Goal: Transaction & Acquisition: Purchase product/service

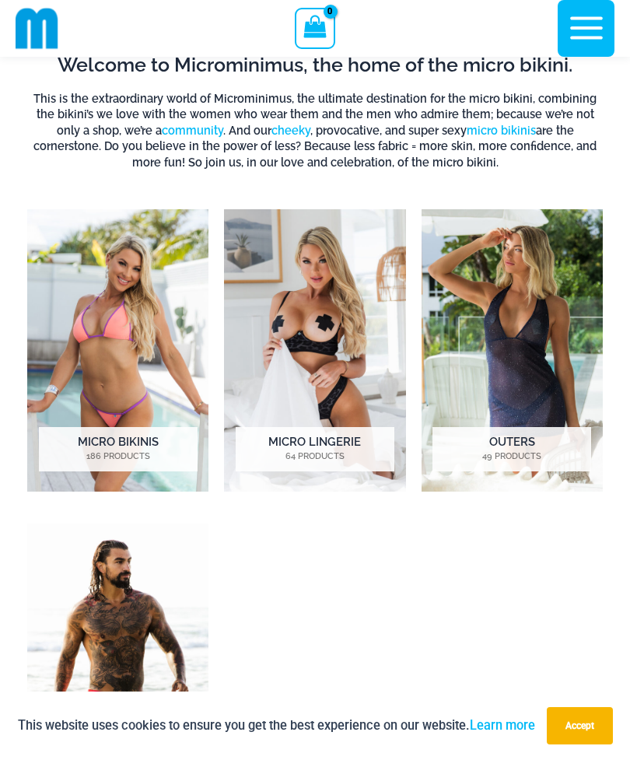
scroll to position [671, 0]
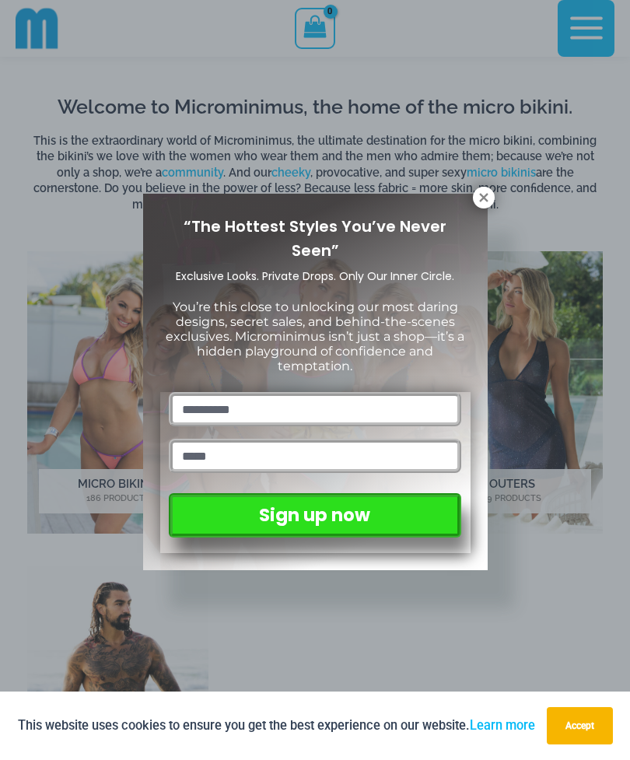
click at [479, 202] on icon at bounding box center [484, 198] width 14 height 14
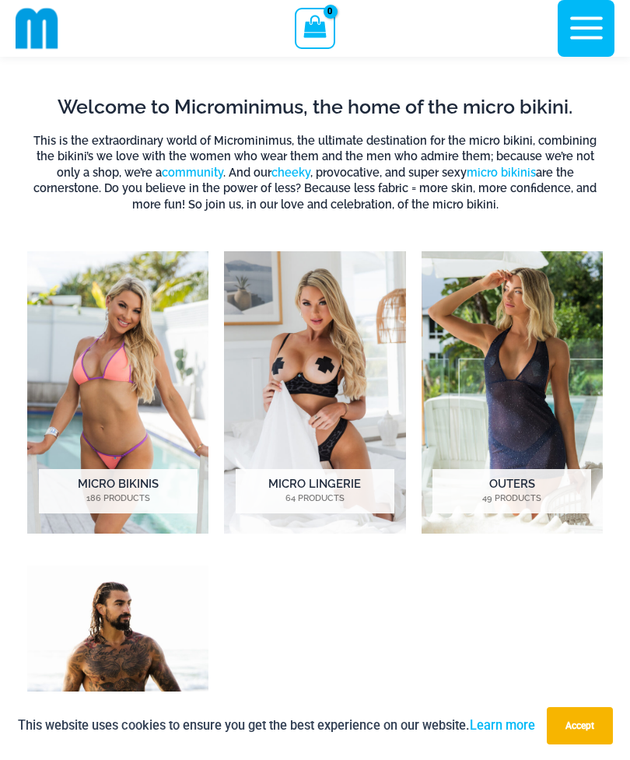
click at [365, 491] on h2 "Micro Lingerie 64 Products" at bounding box center [315, 491] width 159 height 44
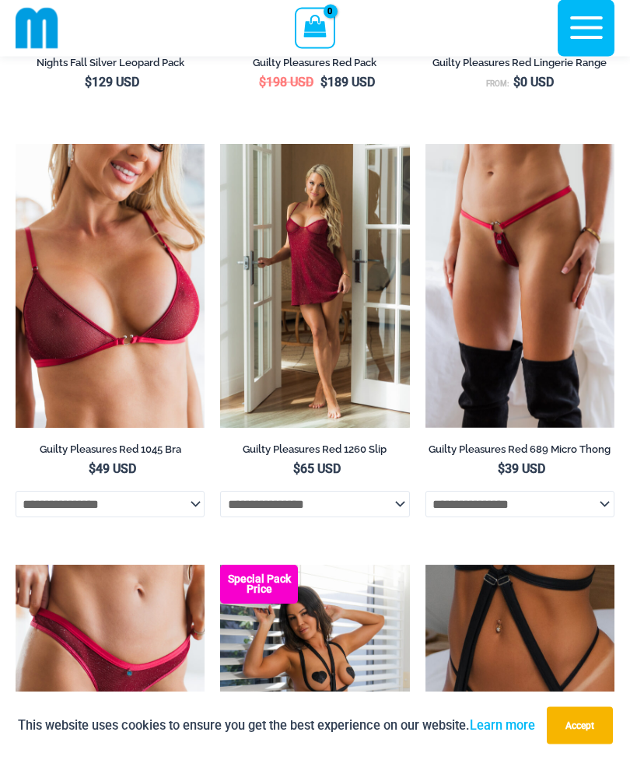
scroll to position [527, 0]
click at [606, 506] on select "**********" at bounding box center [520, 504] width 189 height 26
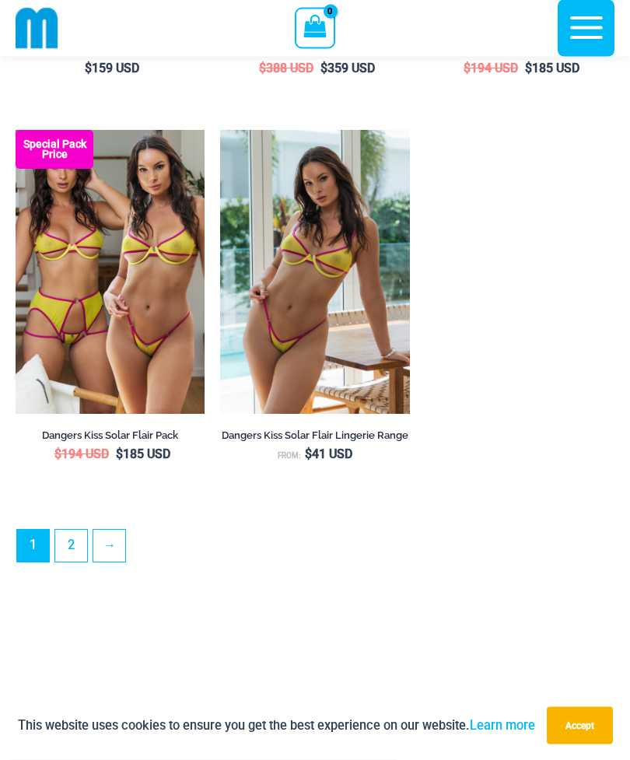
scroll to position [4288, 0]
click at [84, 550] on link "2" at bounding box center [71, 546] width 32 height 32
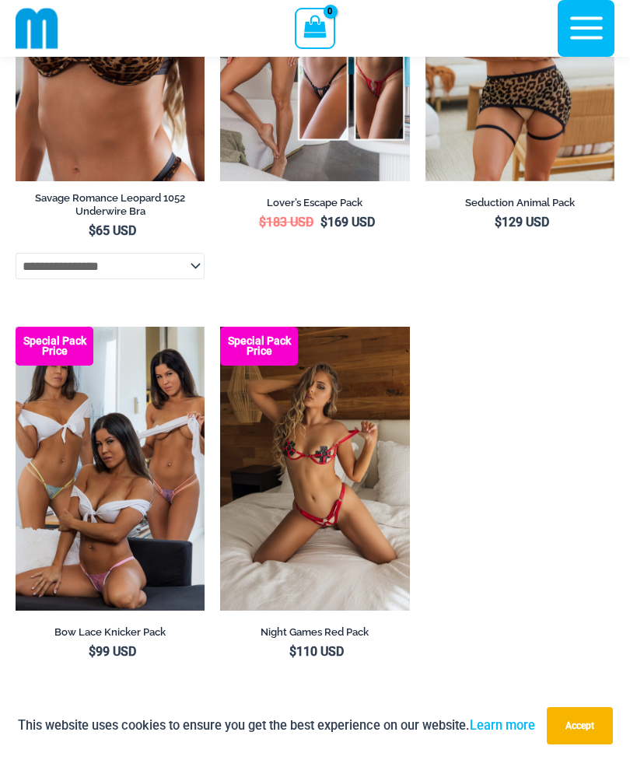
scroll to position [4171, 0]
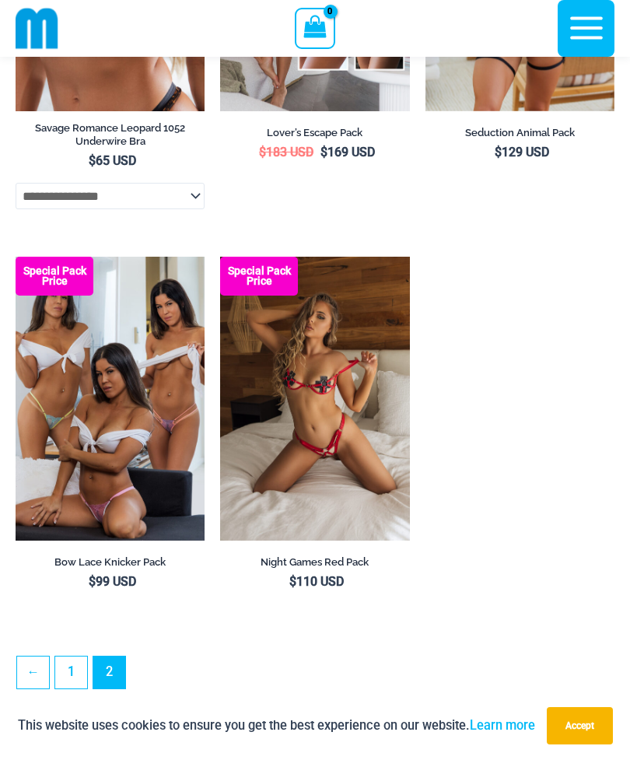
click at [16, 257] on img at bounding box center [16, 257] width 0 height 0
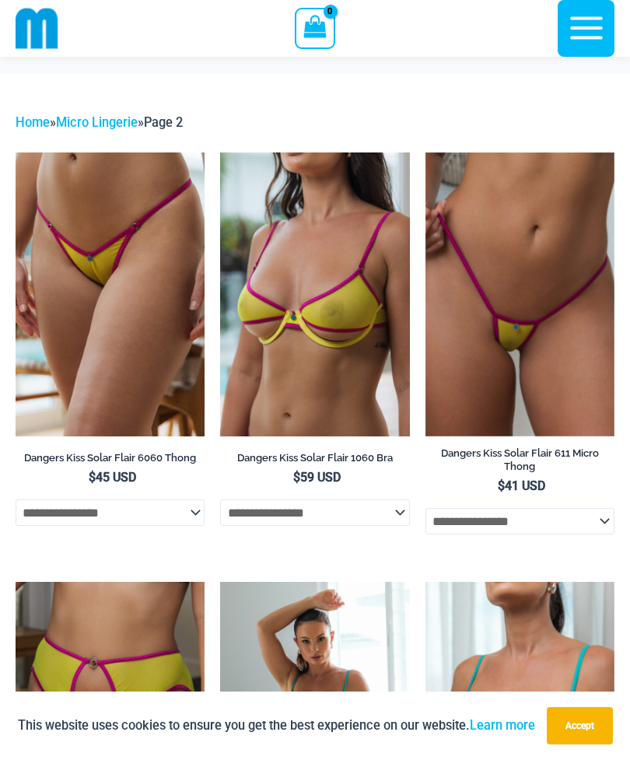
scroll to position [0, 0]
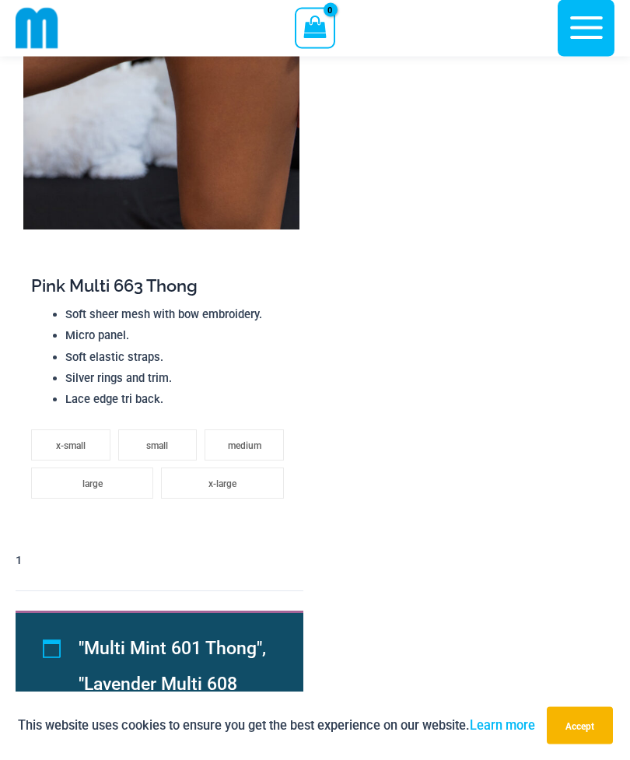
scroll to position [2994, 0]
click at [184, 479] on li "x-large" at bounding box center [222, 483] width 122 height 31
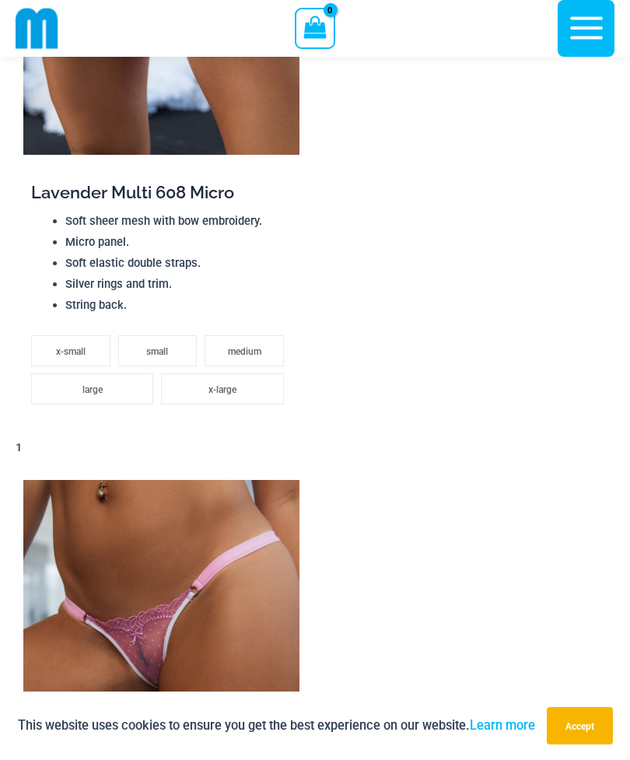
scroll to position [2254, 0]
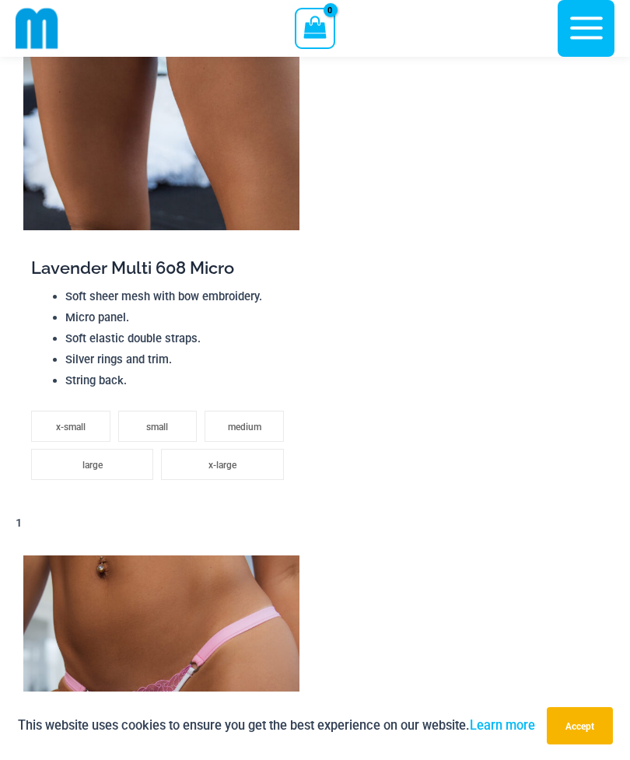
click at [194, 455] on li "x-large" at bounding box center [222, 464] width 122 height 31
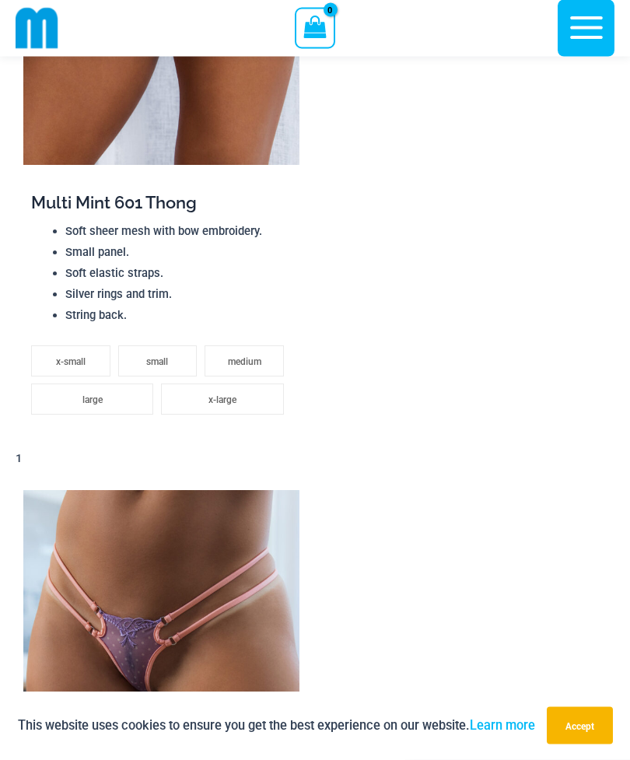
scroll to position [1573, 0]
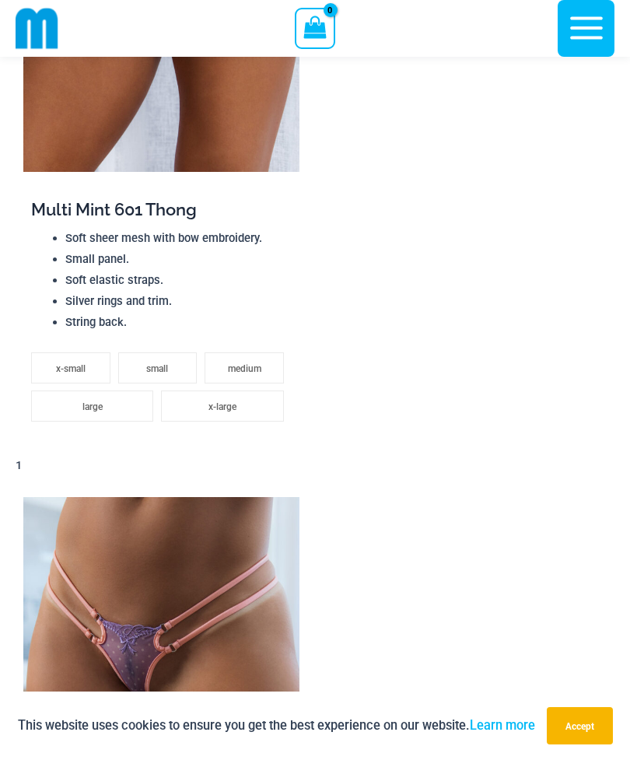
click at [191, 402] on li "x-large" at bounding box center [222, 406] width 122 height 31
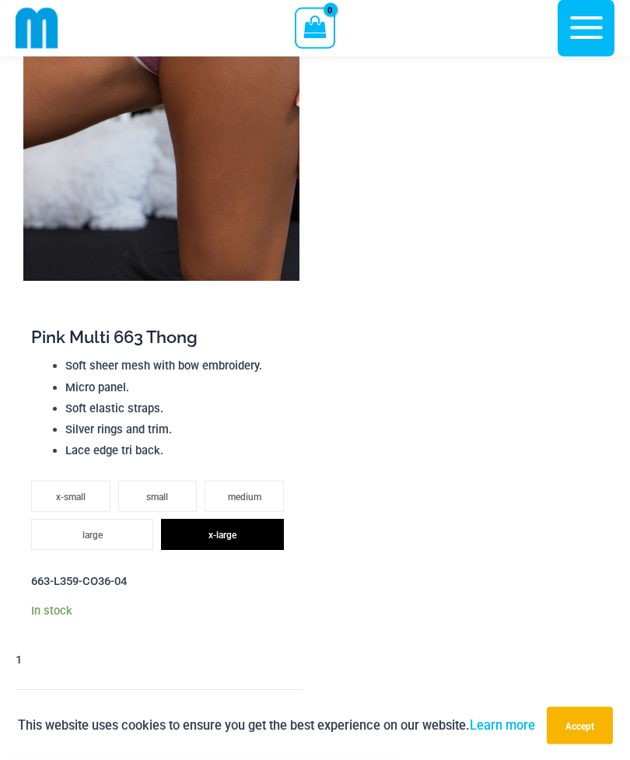
scroll to position [3028, 0]
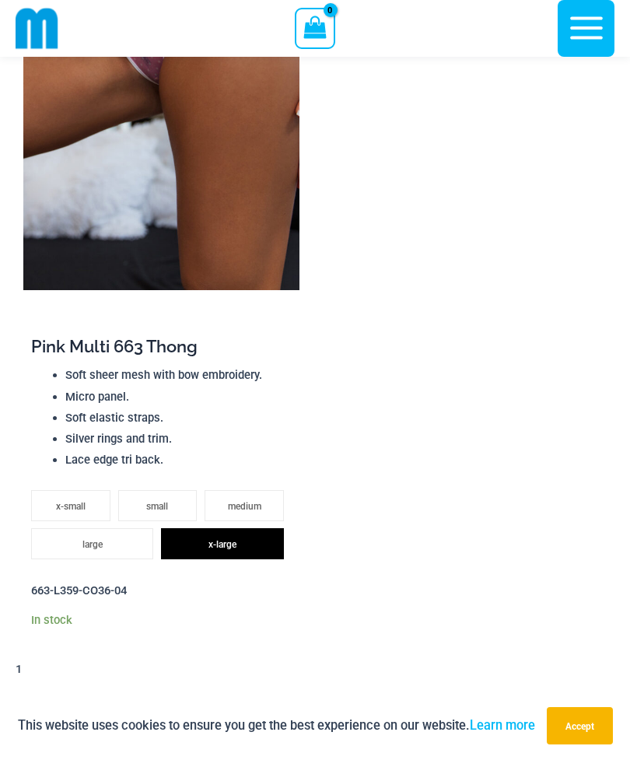
click at [75, 538] on li "large" at bounding box center [92, 543] width 122 height 31
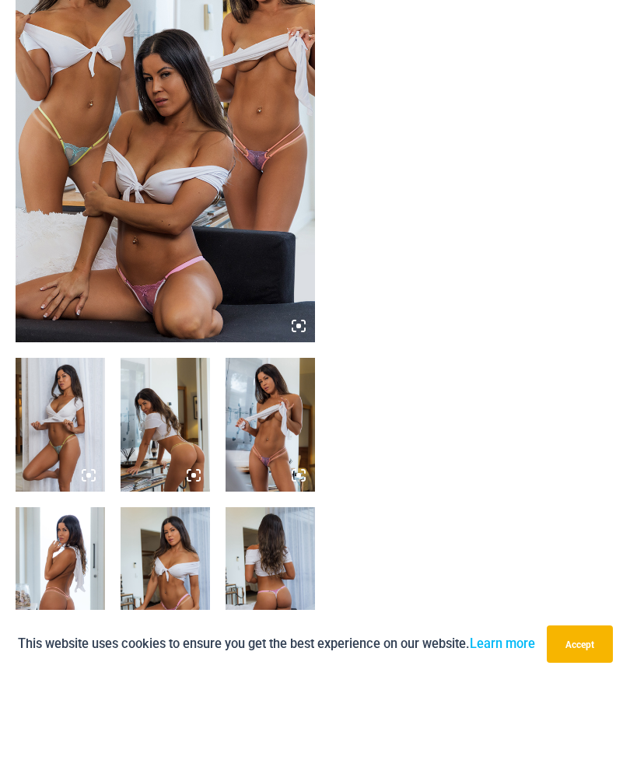
scroll to position [230, 0]
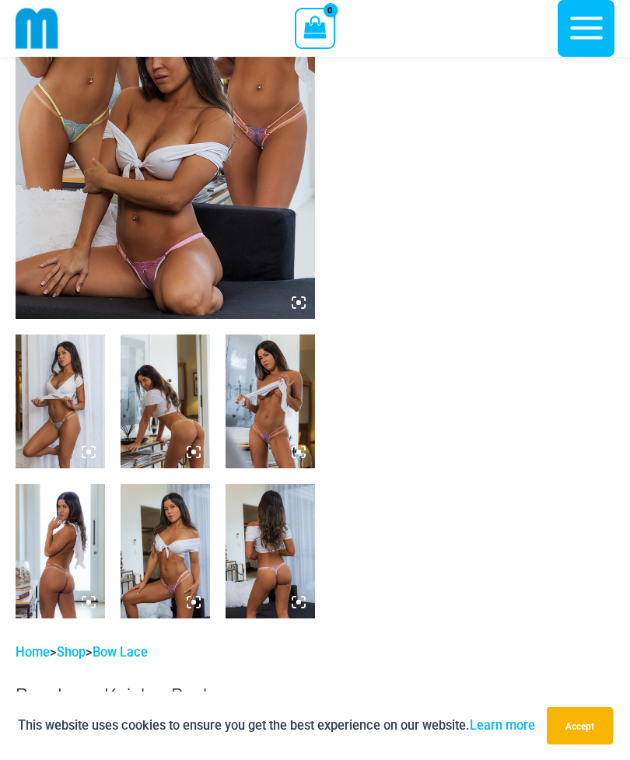
click at [150, 438] on img at bounding box center [166, 402] width 90 height 134
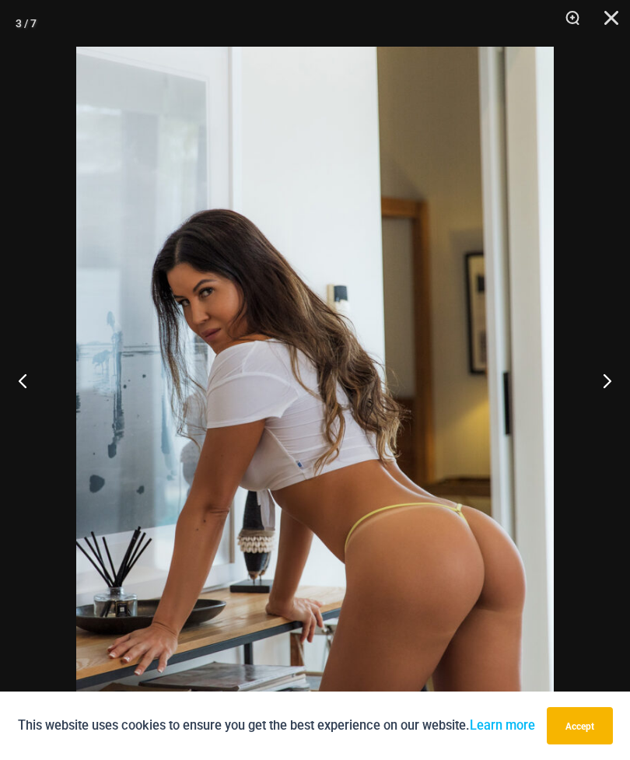
click at [618, 408] on button "Next" at bounding box center [601, 381] width 58 height 78
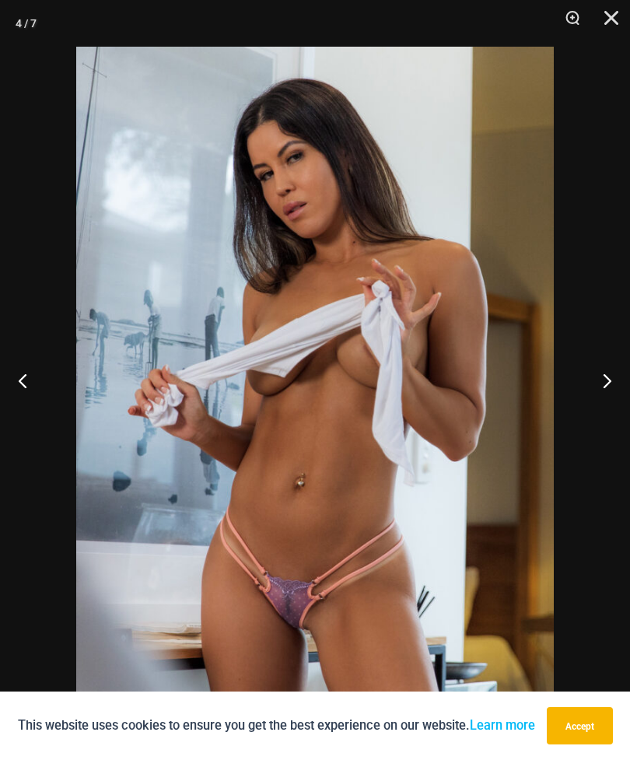
click at [587, 745] on button "Accept" at bounding box center [580, 725] width 66 height 37
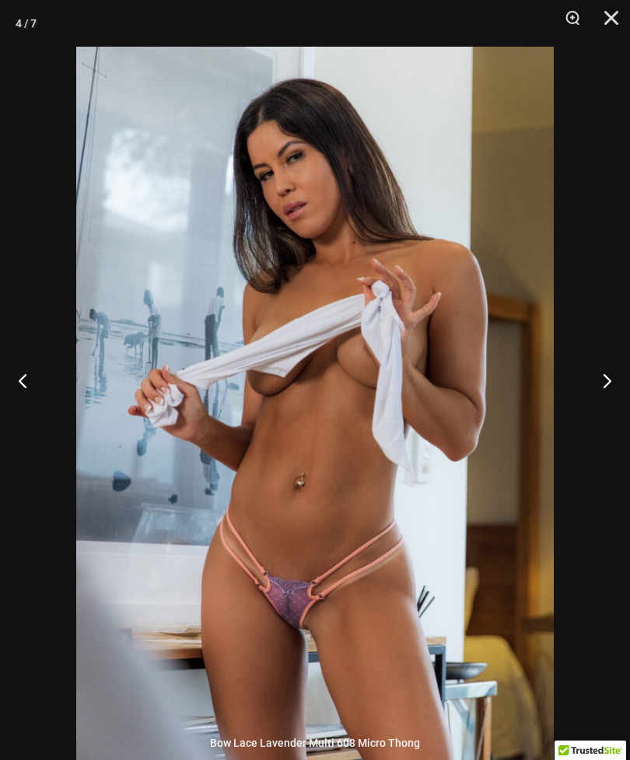
click at [609, 406] on button "Next" at bounding box center [601, 381] width 58 height 78
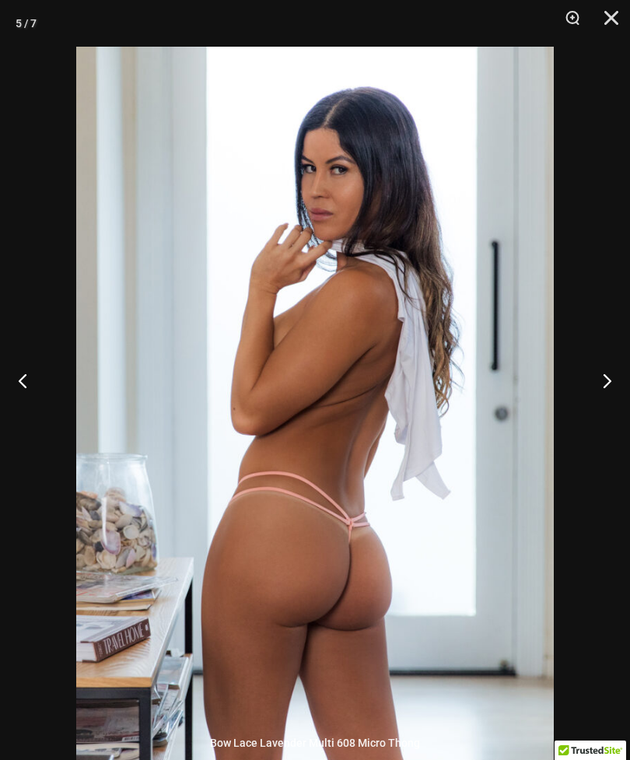
click at [620, 401] on button "Next" at bounding box center [601, 381] width 58 height 78
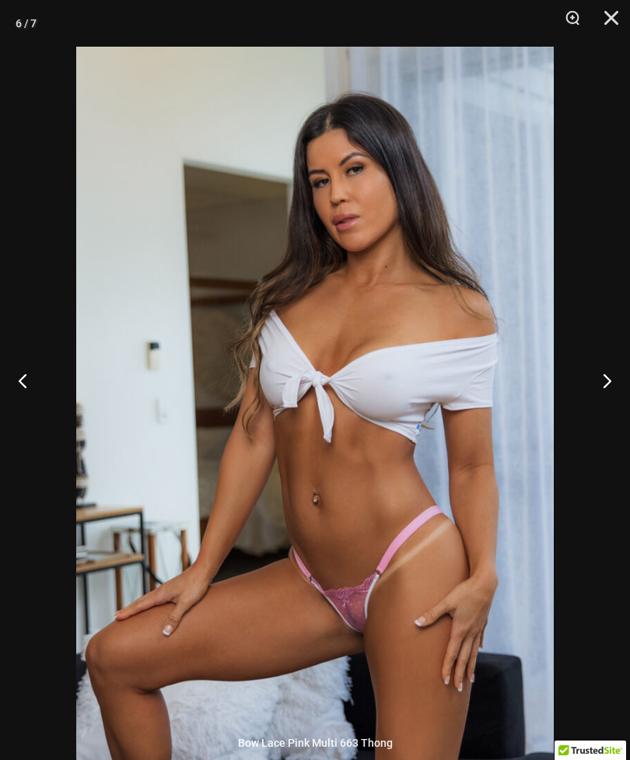
click at [622, 406] on button "Next" at bounding box center [601, 381] width 58 height 78
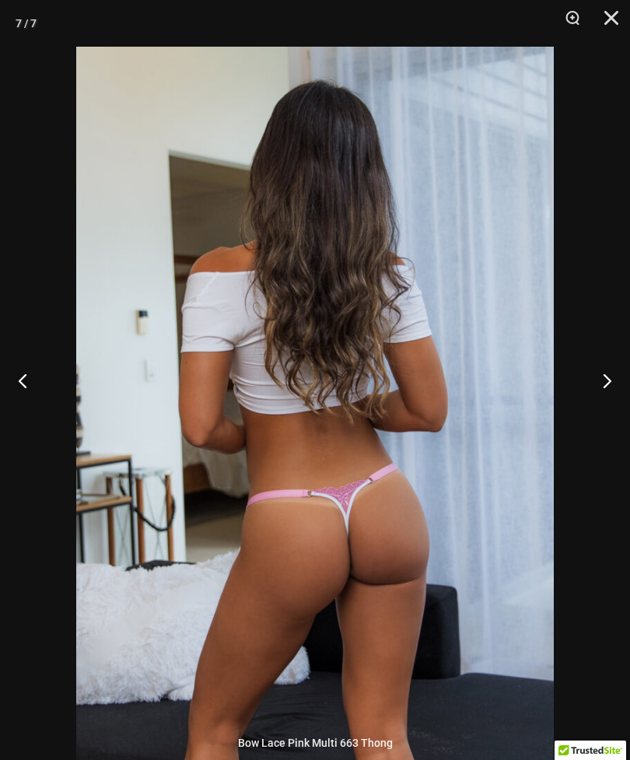
click at [620, 399] on button "Next" at bounding box center [601, 381] width 58 height 78
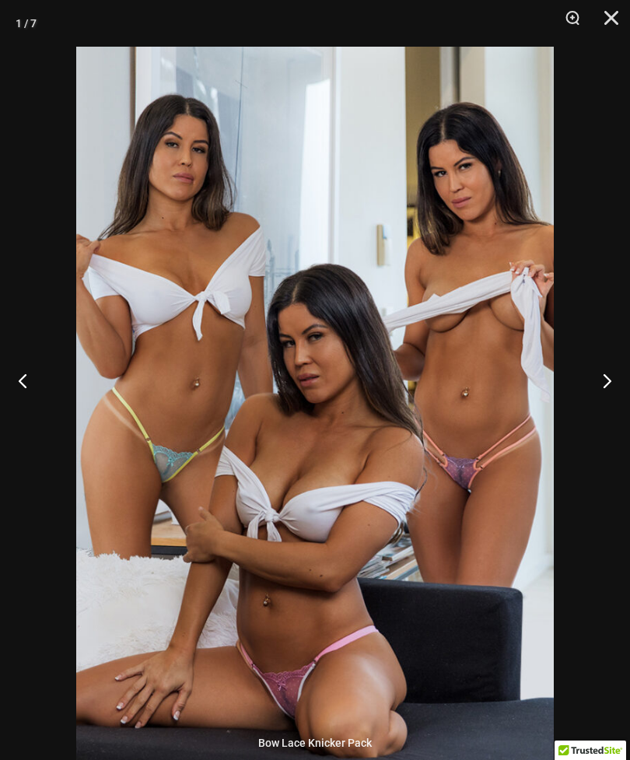
click at [617, 416] on button "Next" at bounding box center [601, 381] width 58 height 78
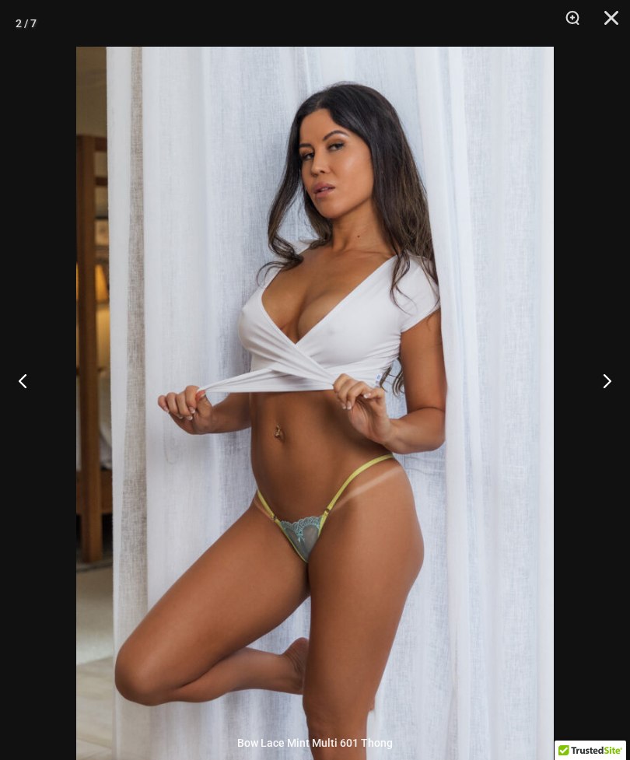
click at [619, 415] on button "Next" at bounding box center [601, 381] width 58 height 78
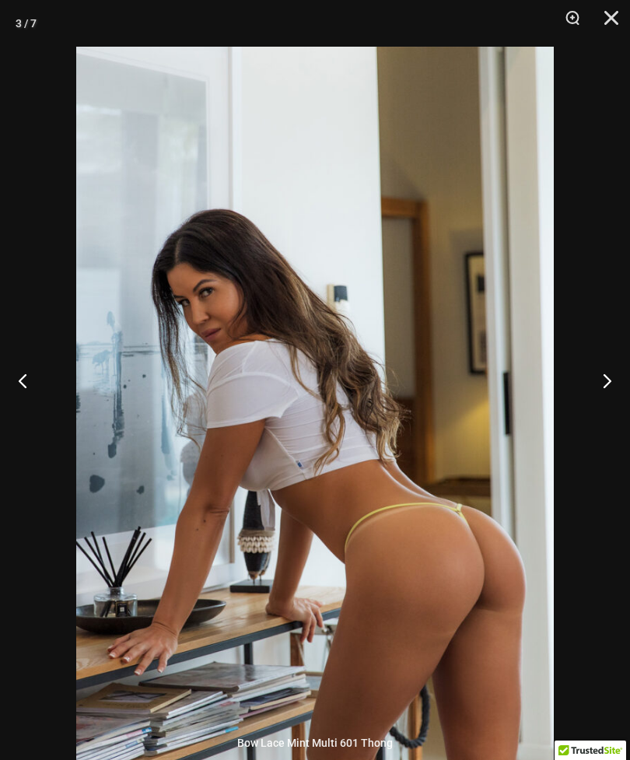
click at [625, 409] on button "Next" at bounding box center [601, 381] width 58 height 78
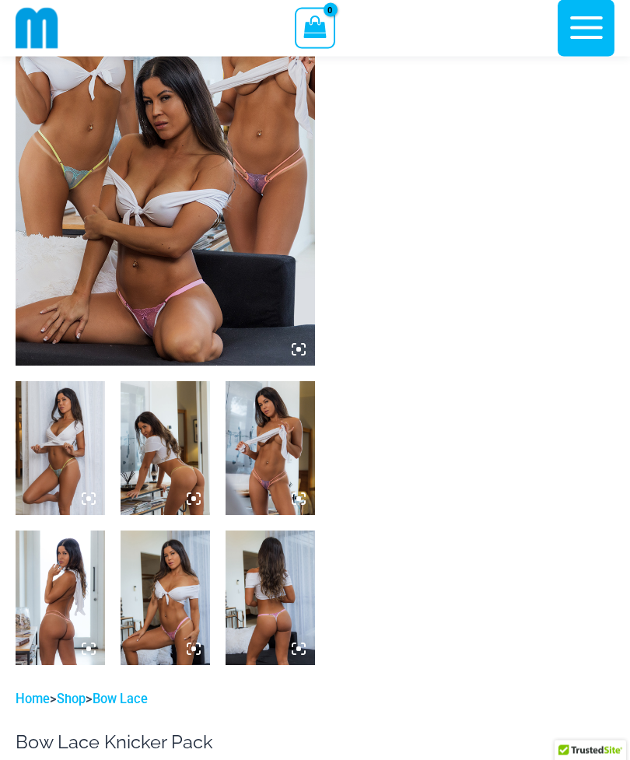
scroll to position [181, 0]
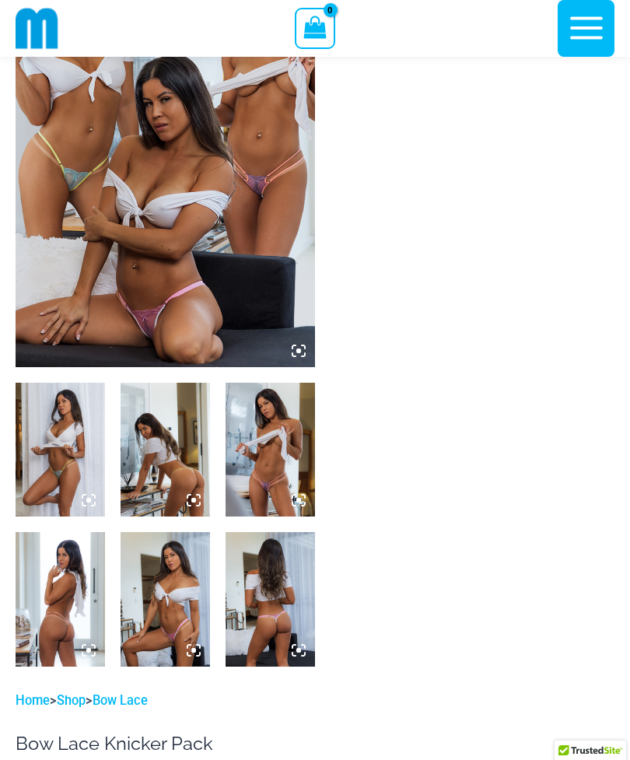
click at [269, 598] on img at bounding box center [271, 599] width 90 height 134
